Goal: Navigation & Orientation: Understand site structure

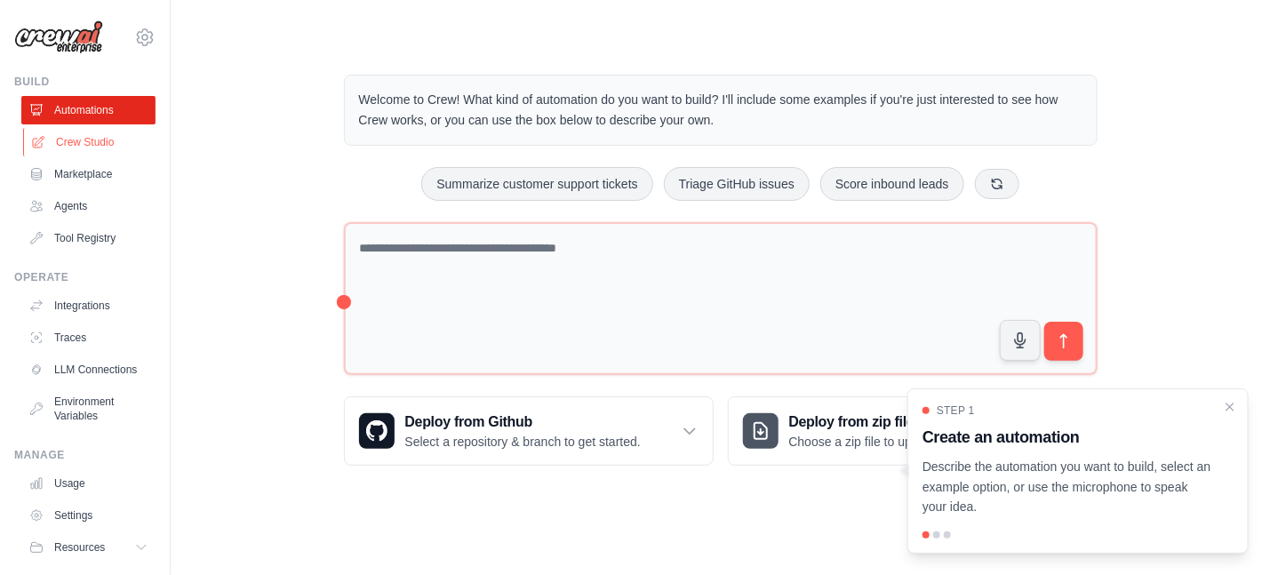
click at [104, 140] on link "Crew Studio" at bounding box center [90, 142] width 134 height 28
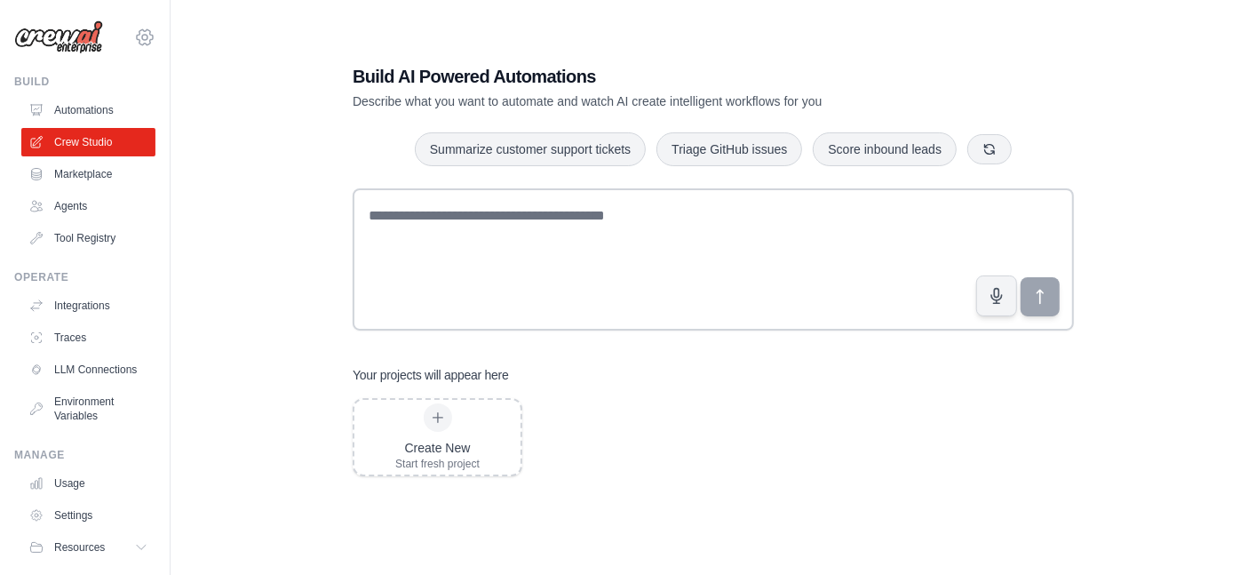
click at [138, 45] on icon at bounding box center [144, 37] width 21 height 21
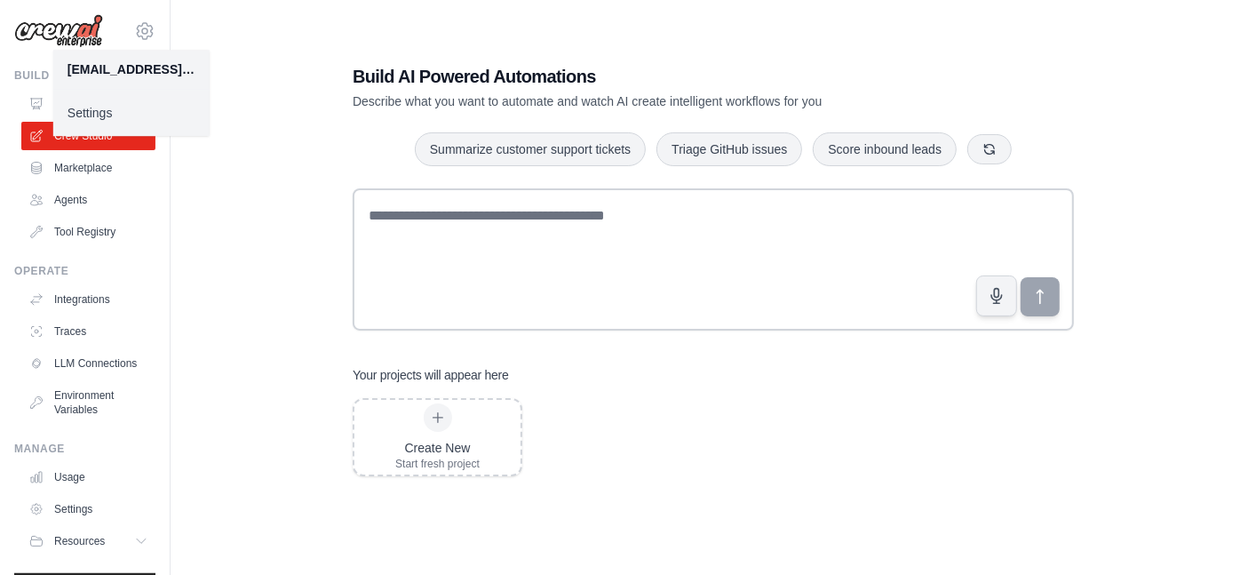
scroll to position [7, 0]
click at [104, 299] on link "Integrations" at bounding box center [90, 298] width 134 height 28
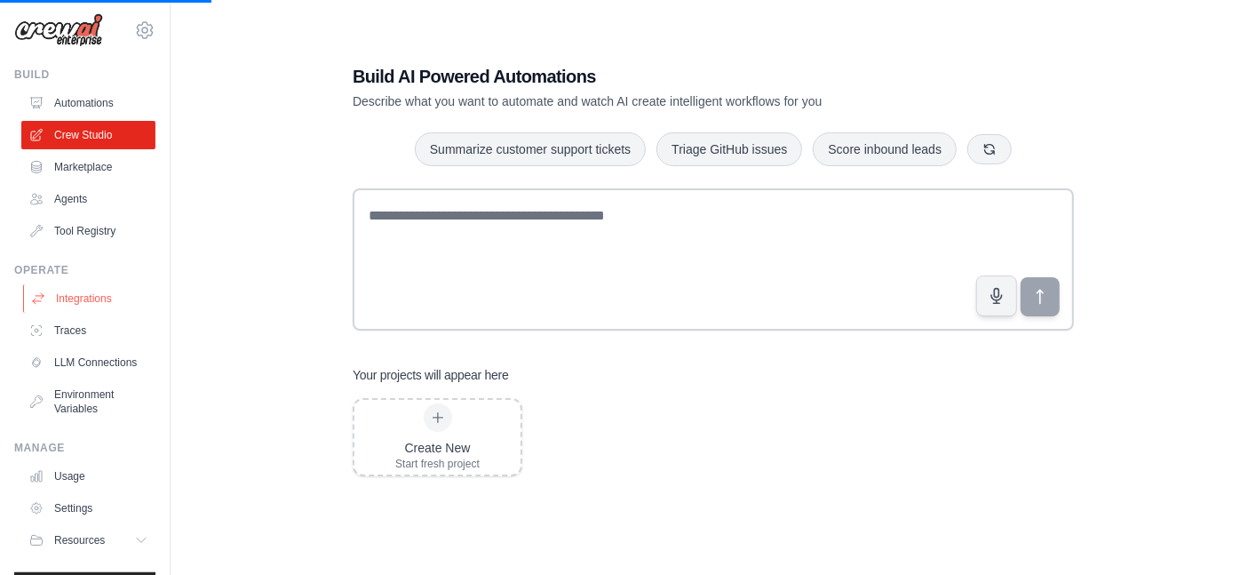
click at [76, 299] on link "Integrations" at bounding box center [90, 298] width 134 height 28
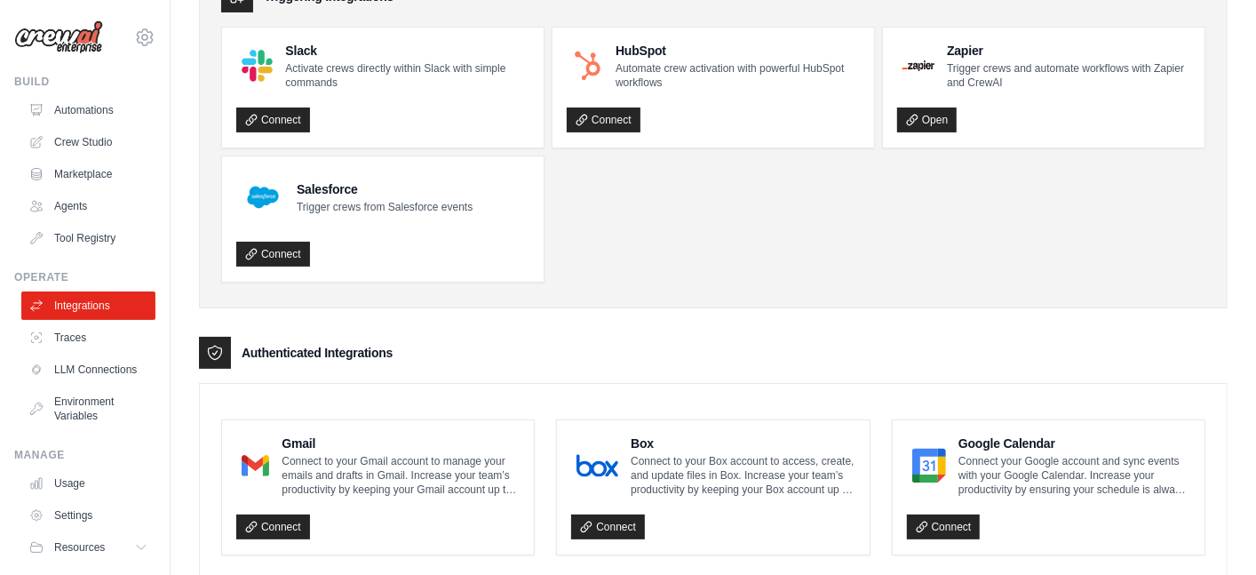
scroll to position [261, 0]
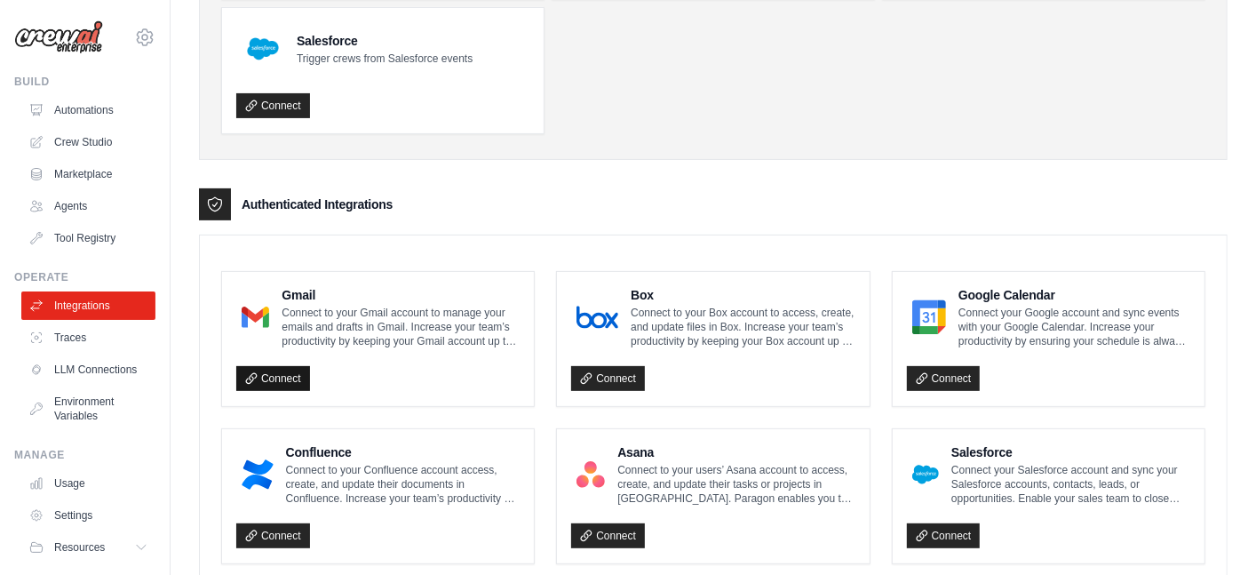
click at [285, 379] on link "Connect" at bounding box center [273, 378] width 74 height 25
click at [249, 377] on icon at bounding box center [251, 378] width 12 height 12
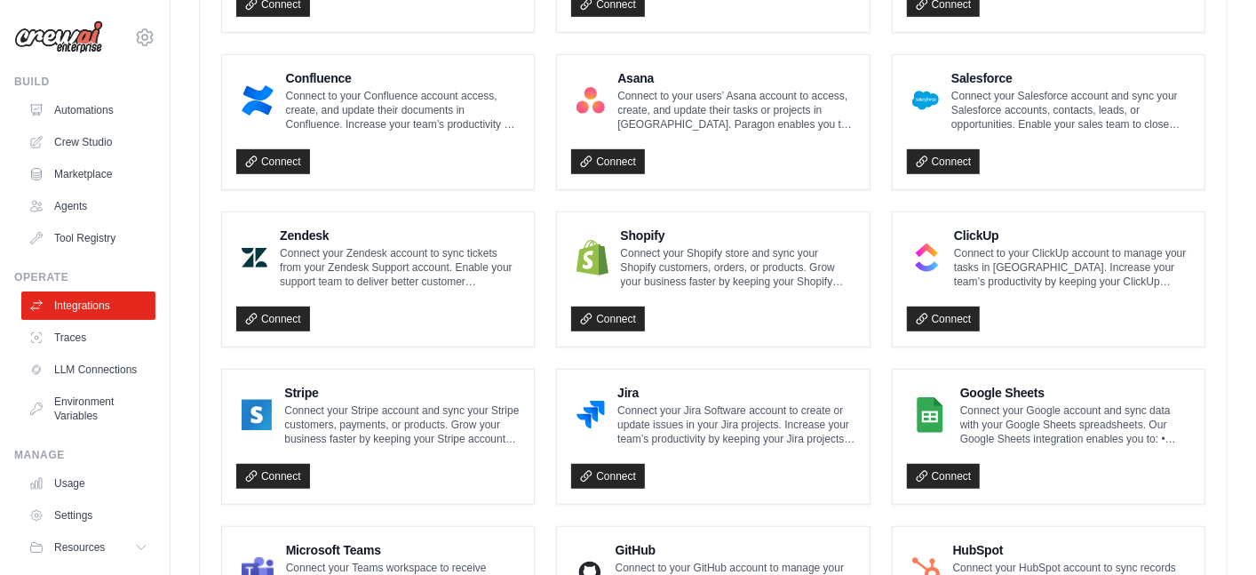
scroll to position [781, 0]
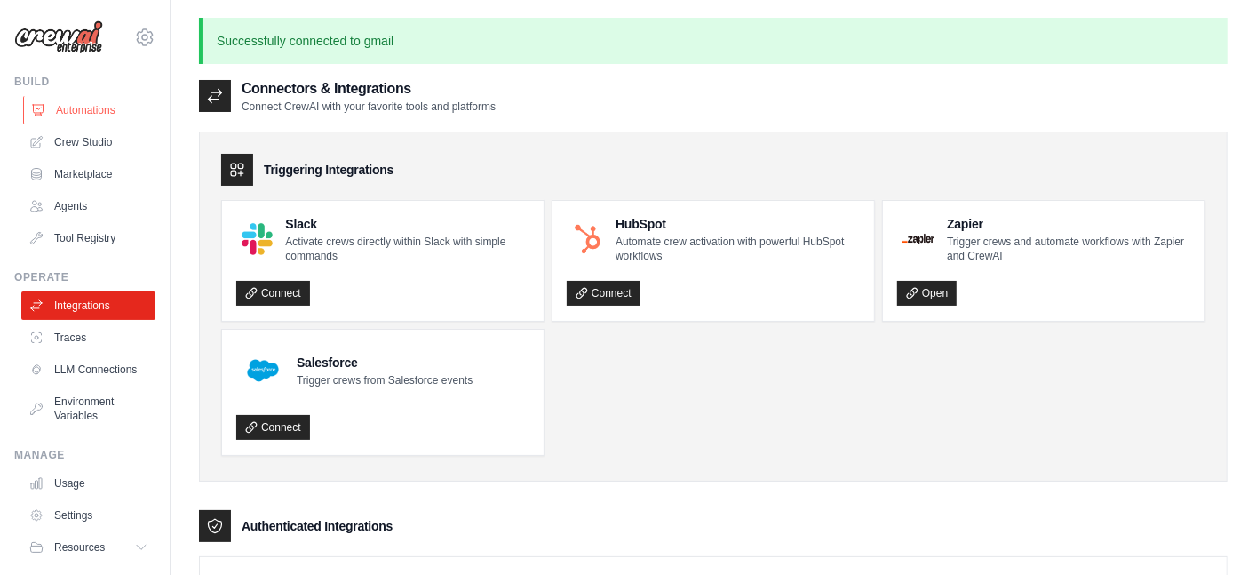
click at [60, 101] on link "Automations" at bounding box center [90, 110] width 134 height 28
click at [76, 113] on link "Automations" at bounding box center [90, 110] width 134 height 28
click at [76, 138] on link "Crew Studio" at bounding box center [90, 142] width 134 height 28
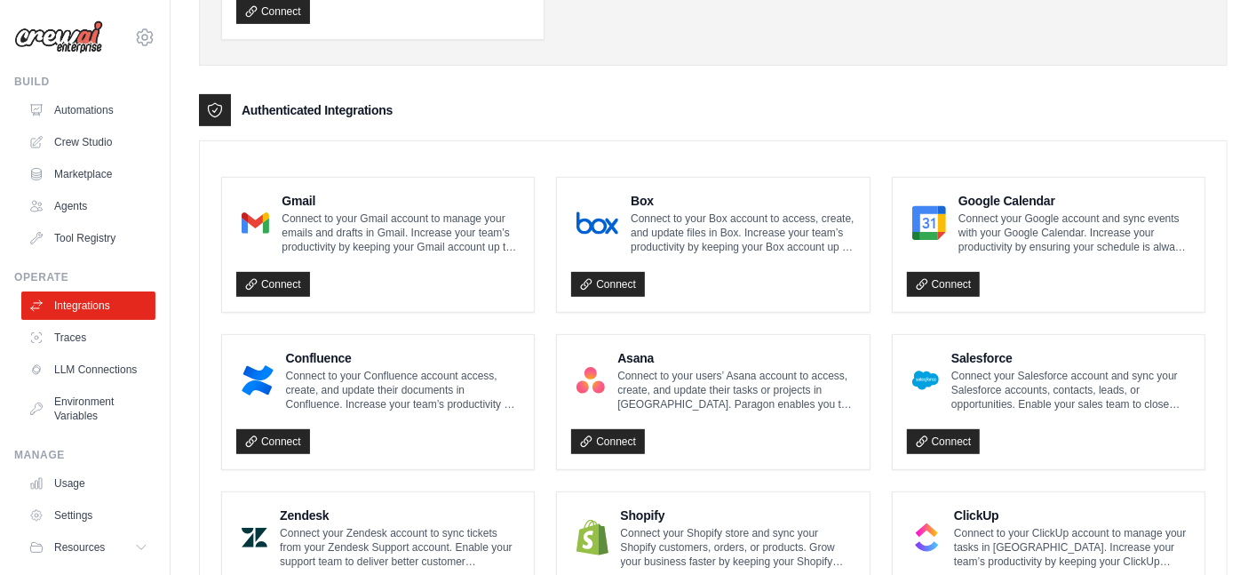
scroll to position [626, 0]
